Goal: Task Accomplishment & Management: Manage account settings

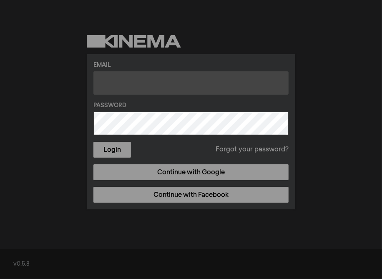
click at [113, 84] on input "text" at bounding box center [190, 82] width 195 height 23
type input "[EMAIL_ADDRESS][DOMAIN_NAME]"
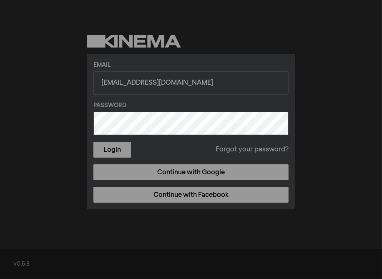
click at [113, 108] on label "Password" at bounding box center [190, 105] width 195 height 9
click at [114, 148] on button "Login" at bounding box center [112, 150] width 38 height 16
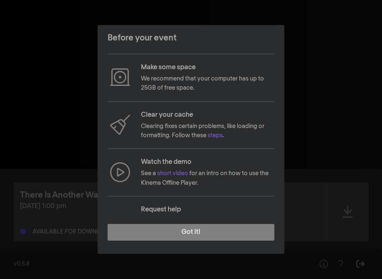
scroll to position [41, 0]
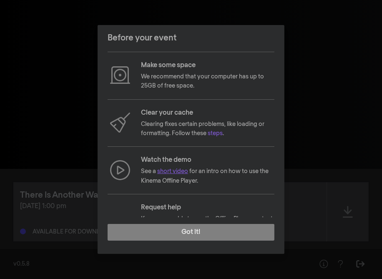
click at [175, 171] on link "short video" at bounding box center [172, 171] width 31 height 6
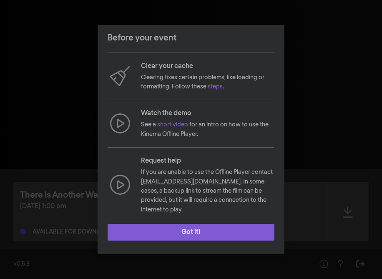
click at [207, 229] on button "Got it!" at bounding box center [191, 232] width 167 height 17
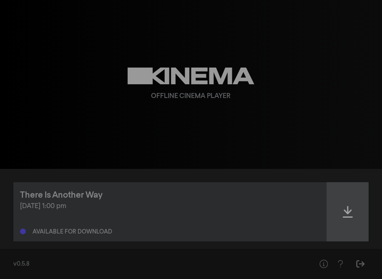
click at [347, 210] on icon at bounding box center [348, 211] width 10 height 13
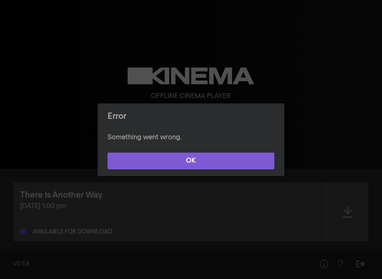
click at [203, 158] on button "OK" at bounding box center [191, 161] width 167 height 17
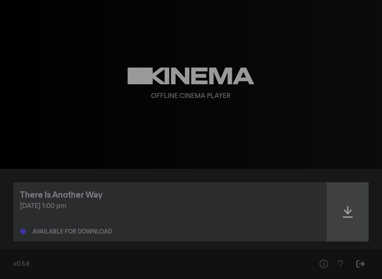
click at [345, 210] on icon at bounding box center [348, 211] width 10 height 13
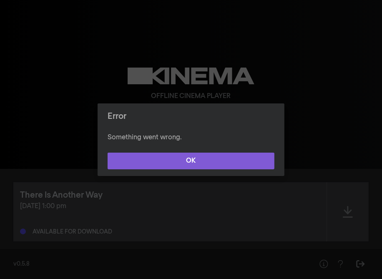
click at [200, 158] on button "OK" at bounding box center [191, 161] width 167 height 17
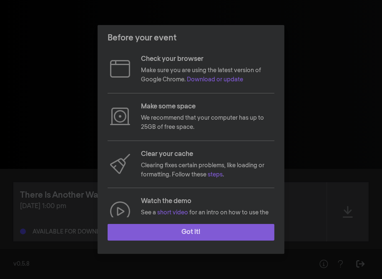
click at [204, 228] on button "Got it!" at bounding box center [191, 232] width 167 height 17
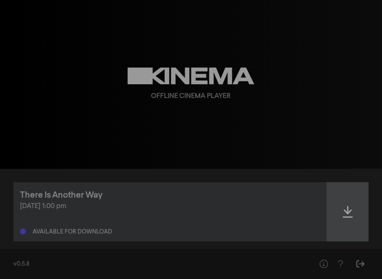
click at [348, 216] on icon at bounding box center [348, 211] width 10 height 13
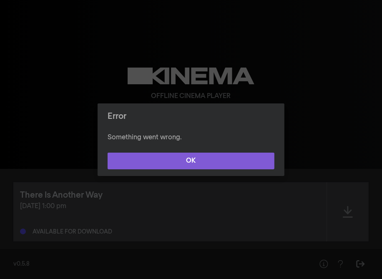
click at [192, 160] on button "OK" at bounding box center [191, 161] width 167 height 17
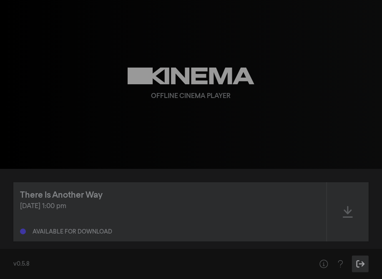
click at [355, 263] on icon "Sign Out" at bounding box center [360, 264] width 10 height 8
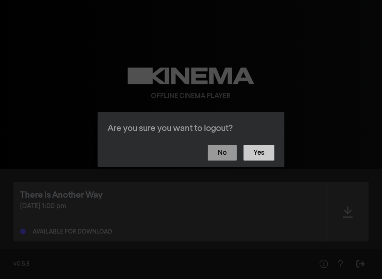
click at [262, 150] on button "Yes" at bounding box center [258, 153] width 31 height 16
